Goal: Find specific page/section: Find specific page/section

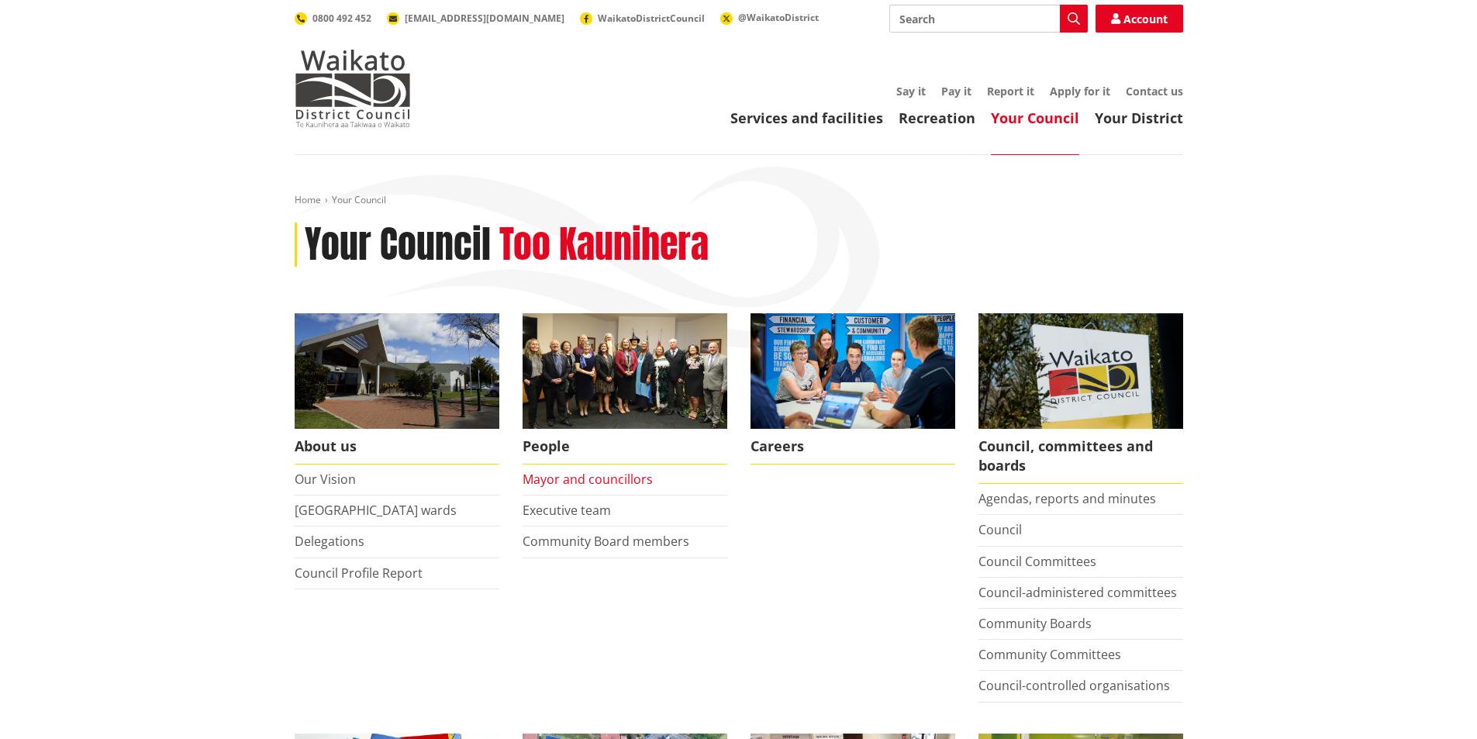
click at [588, 476] on link "Mayor and councillors" at bounding box center [588, 479] width 130 height 17
click at [588, 508] on link "Executive team" at bounding box center [567, 510] width 88 height 17
